Goal: Check status: Check status

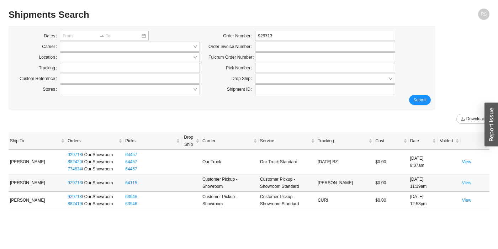
click at [468, 184] on link "View" at bounding box center [466, 182] width 9 height 5
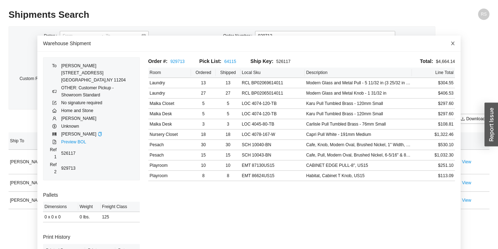
click at [454, 41] on icon "close" at bounding box center [453, 43] width 5 height 5
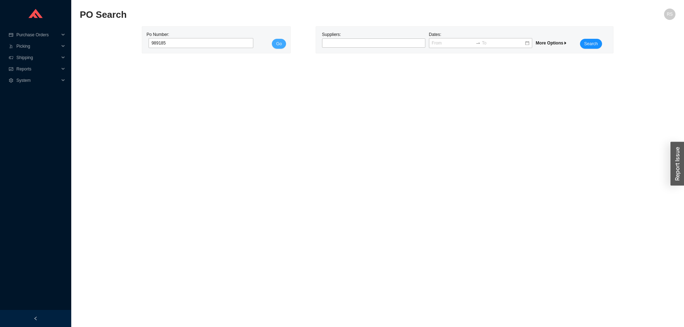
type input "989185"
click at [282, 44] on button "Go" at bounding box center [279, 44] width 14 height 10
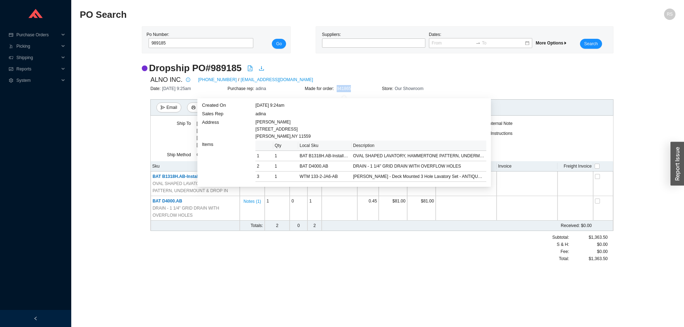
drag, startPoint x: 353, startPoint y: 89, endPoint x: 337, endPoint y: 89, distance: 16.0
click at [337, 89] on div "Made for order: 941865" at bounding box center [342, 88] width 77 height 7
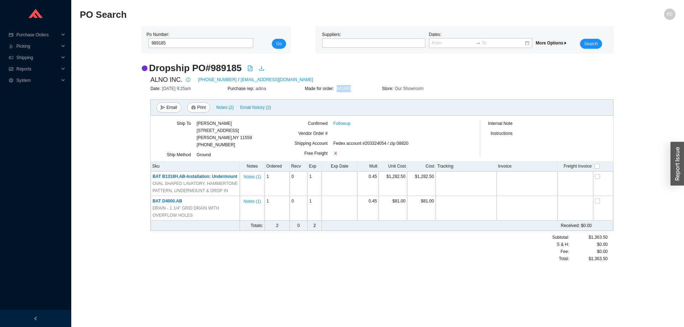
copy link "941865"
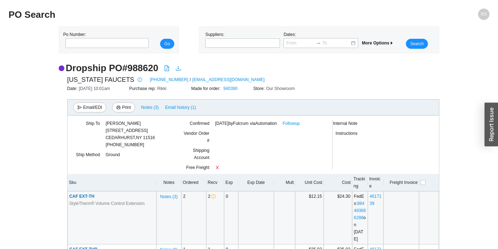
scroll to position [97, 0]
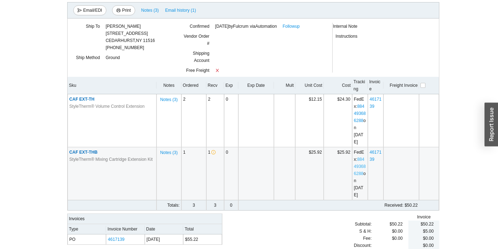
click at [362, 160] on link "884493686288" at bounding box center [360, 166] width 12 height 19
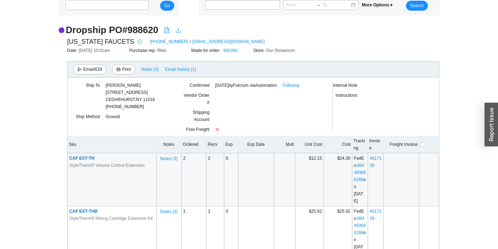
scroll to position [25, 0]
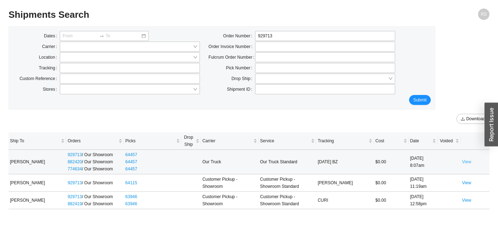
click at [470, 163] on link "View" at bounding box center [466, 161] width 9 height 5
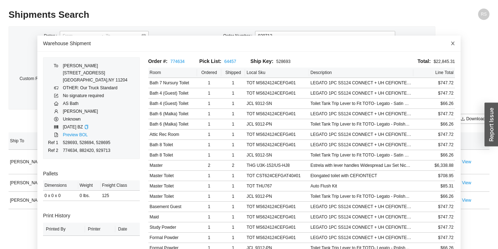
click at [454, 43] on icon "close" at bounding box center [453, 43] width 5 height 5
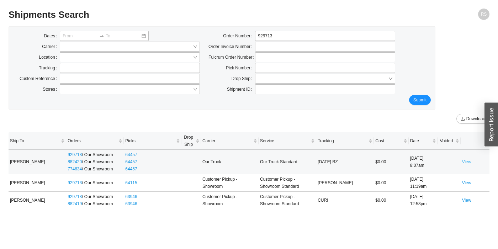
click at [466, 163] on link "View" at bounding box center [466, 161] width 9 height 5
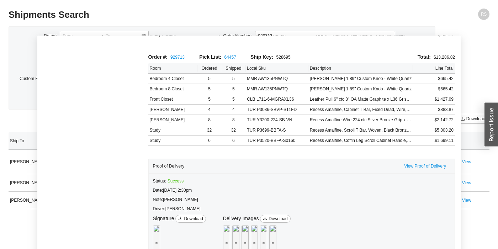
scroll to position [44, 0]
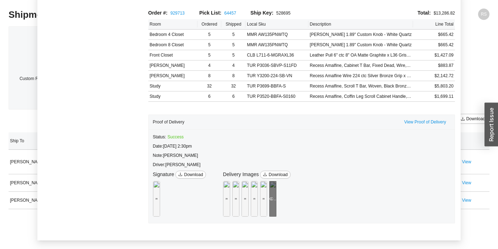
click at [277, 189] on div "Preview" at bounding box center [272, 199] width 7 height 36
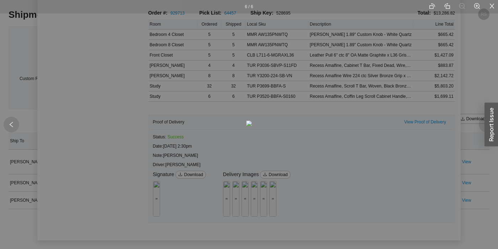
click at [10, 125] on icon "left" at bounding box center [12, 124] width 4 height 5
click at [9, 122] on icon "left" at bounding box center [11, 124] width 6 height 6
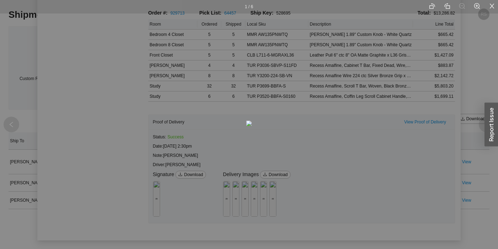
click at [9, 122] on icon "left" at bounding box center [11, 124] width 6 height 6
click at [10, 130] on div at bounding box center [12, 125] width 16 height 16
click at [52, 103] on div "1 / 6" at bounding box center [249, 124] width 498 height 249
